Goal: Navigation & Orientation: Find specific page/section

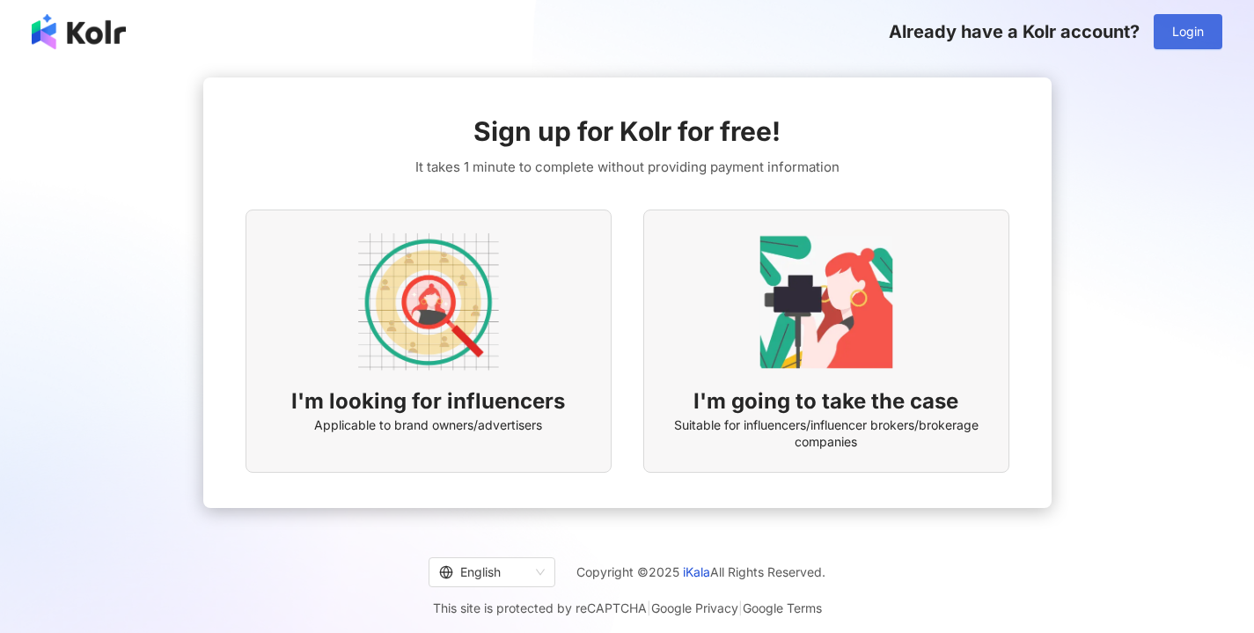
click at [1193, 31] on span "Login" at bounding box center [1189, 32] width 32 height 14
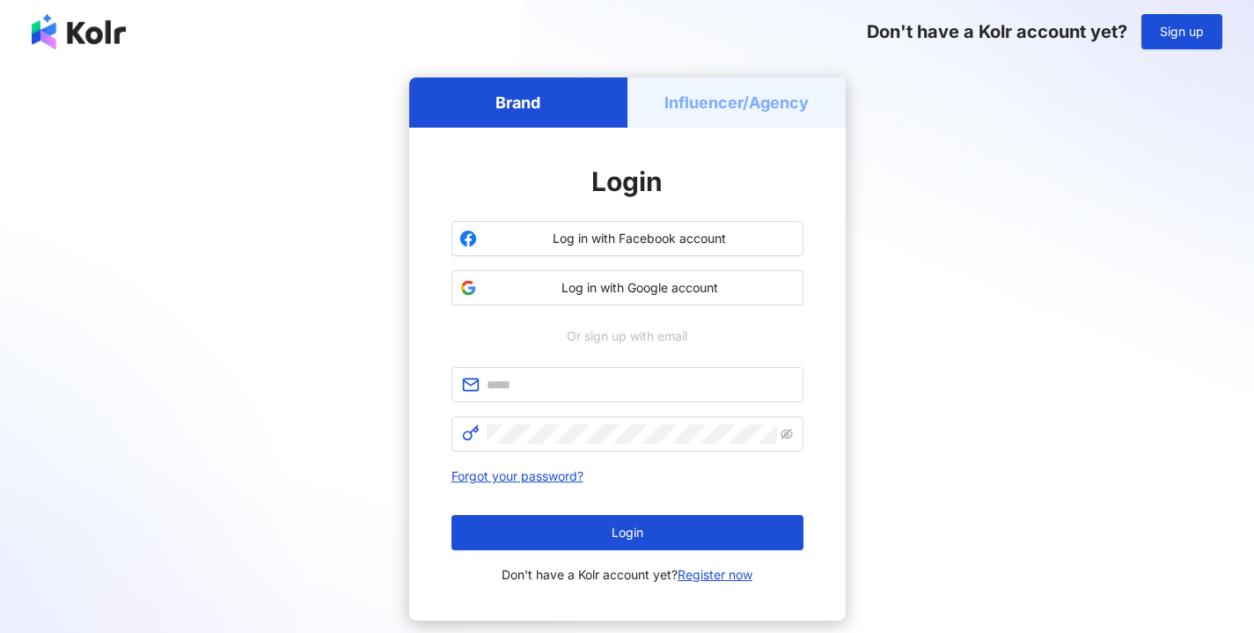
click at [731, 87] on div "Influencer/Agency" at bounding box center [737, 102] width 218 height 50
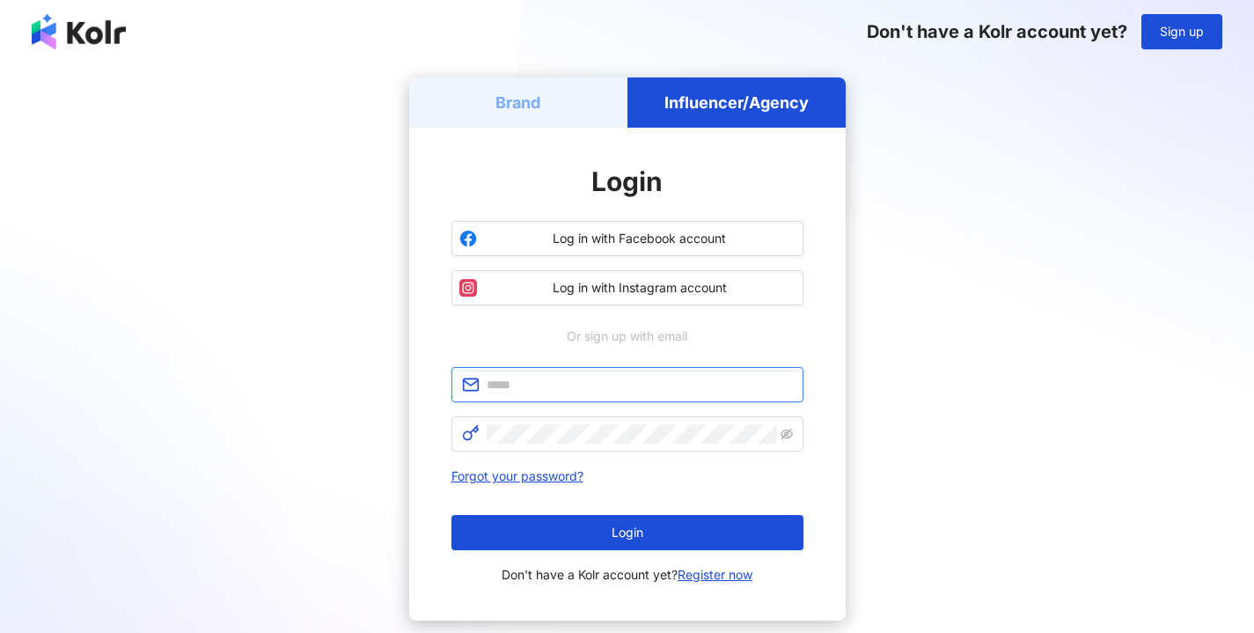
click at [529, 386] on input "text" at bounding box center [640, 384] width 306 height 19
type input "**********"
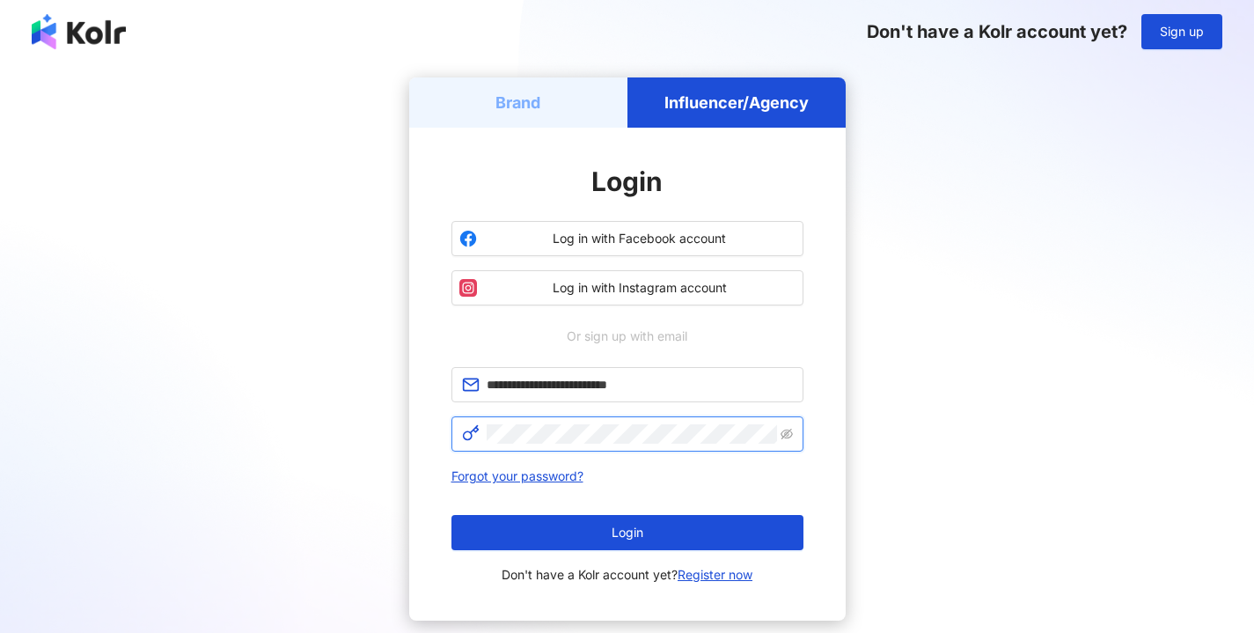
click button "Login" at bounding box center [628, 532] width 352 height 35
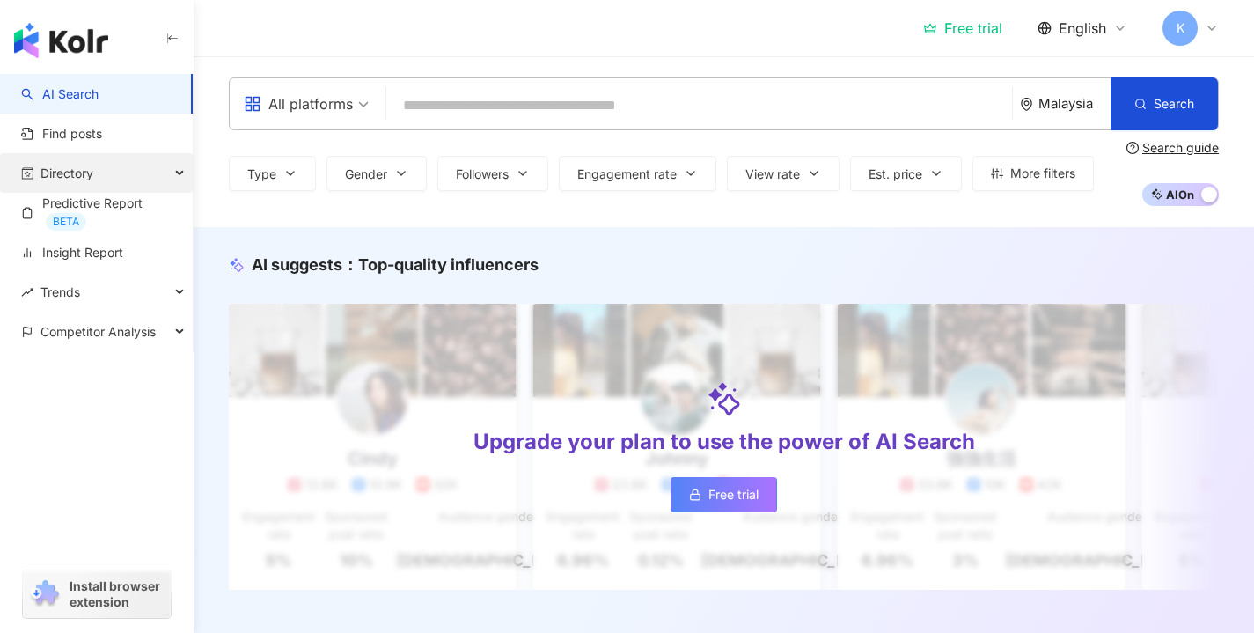
click at [126, 175] on div "Directory" at bounding box center [96, 173] width 193 height 40
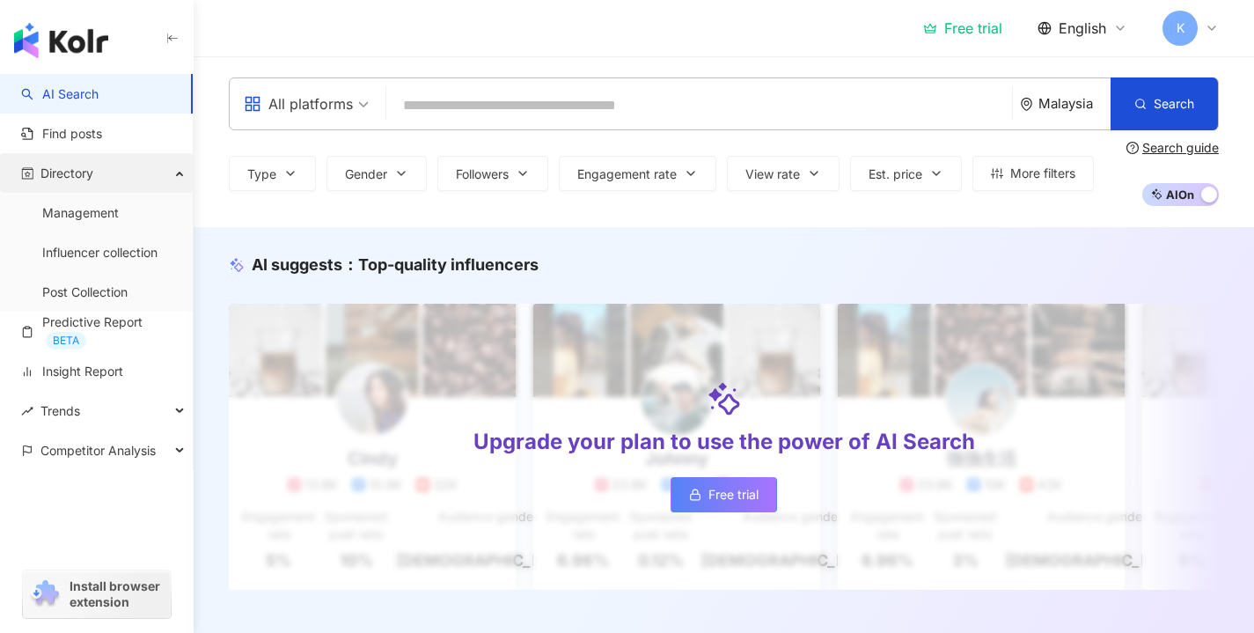
click at [143, 174] on div "Directory" at bounding box center [96, 173] width 193 height 40
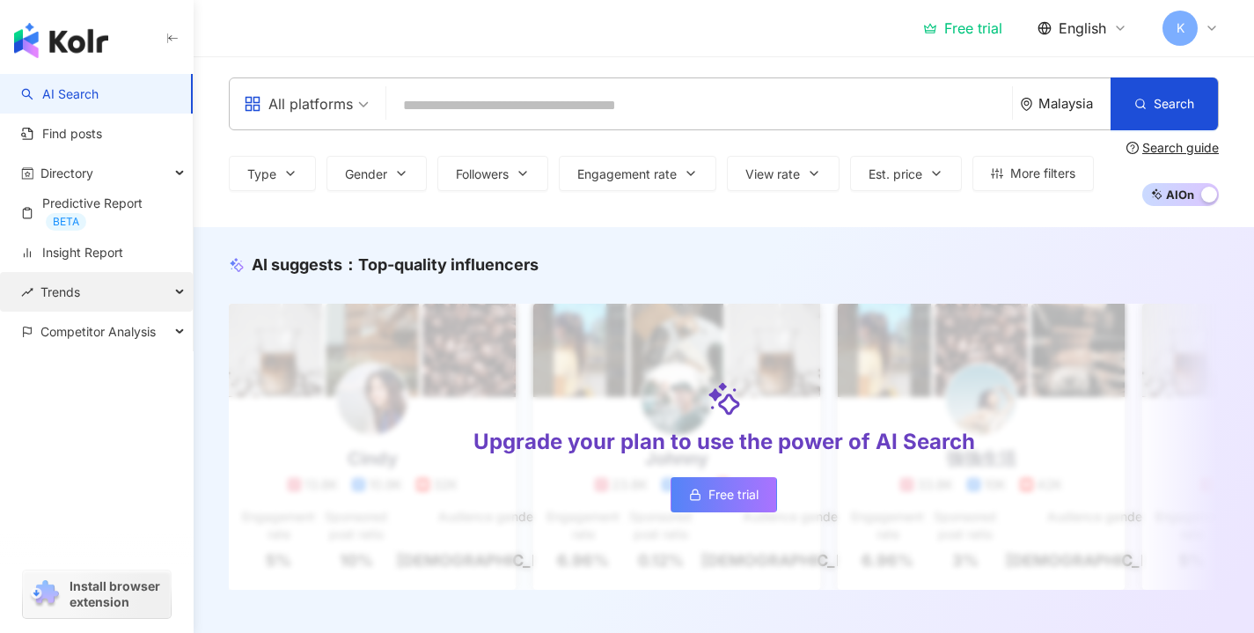
click at [141, 289] on div "Trends" at bounding box center [96, 292] width 193 height 40
click at [146, 336] on span "Competitor Analysis" at bounding box center [97, 332] width 115 height 40
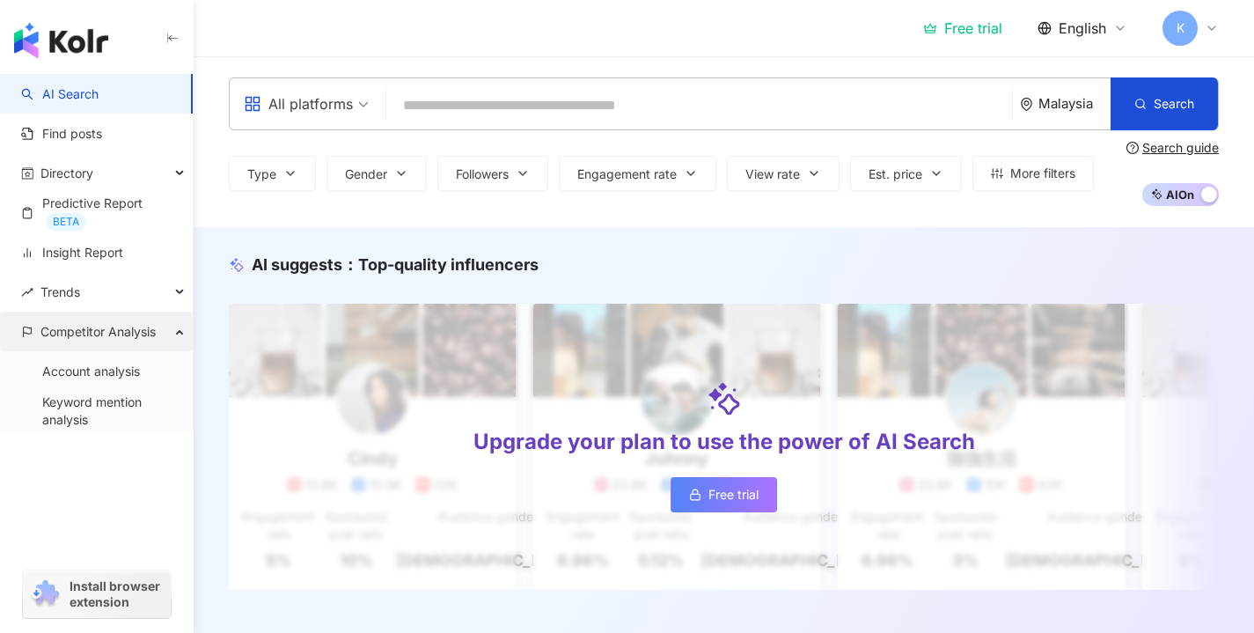
click at [146, 336] on span "Competitor Analysis" at bounding box center [97, 332] width 115 height 40
